Goal: Transaction & Acquisition: Book appointment/travel/reservation

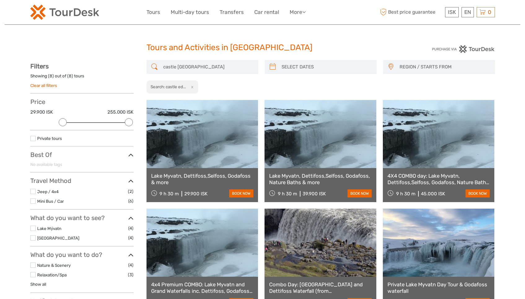
select select
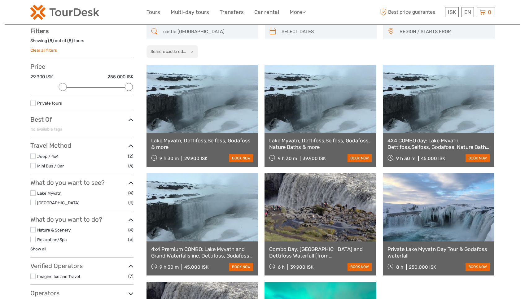
click at [46, 14] on img at bounding box center [64, 12] width 69 height 15
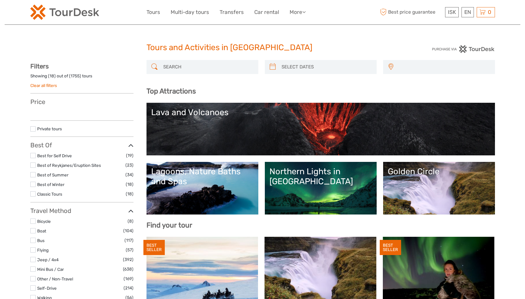
select select
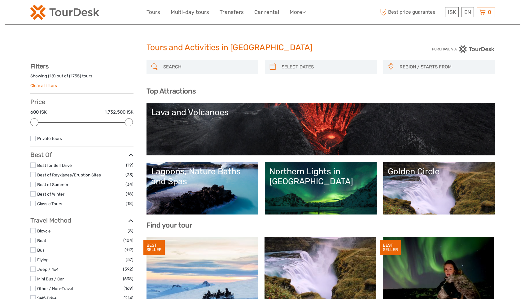
click at [179, 70] on input "search" at bounding box center [208, 67] width 94 height 11
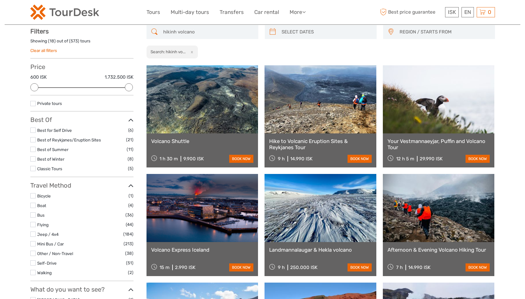
scroll to position [35, 0]
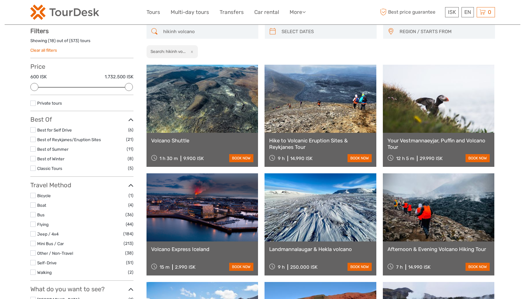
type input "hikinh volcano"
click at [306, 103] on link at bounding box center [320, 99] width 112 height 68
